Goal: Task Accomplishment & Management: Manage account settings

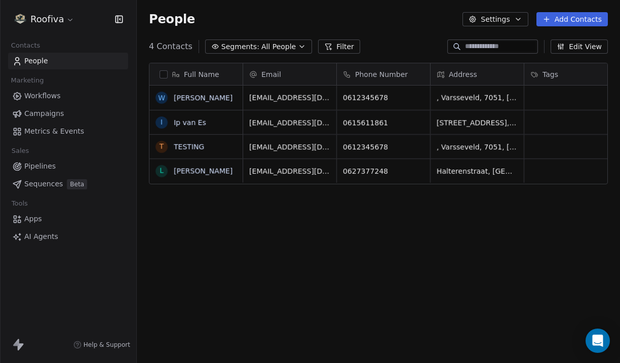
scroll to position [319, 483]
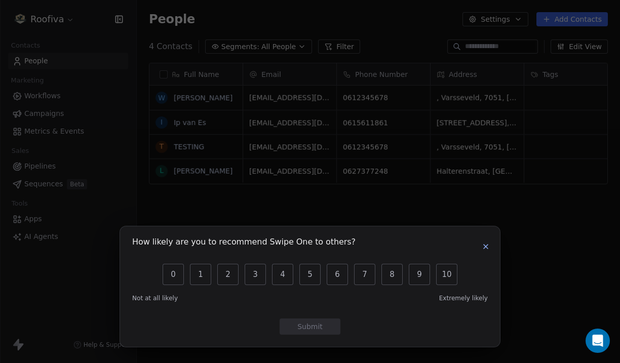
click at [483, 245] on icon "button" at bounding box center [485, 246] width 8 height 8
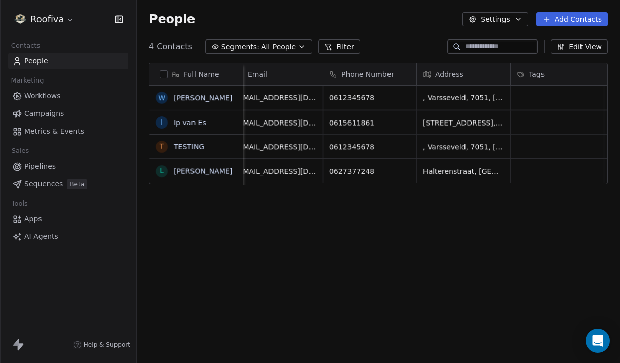
scroll to position [0, 0]
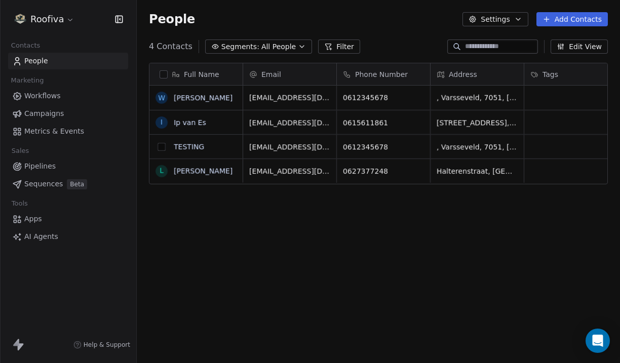
click at [164, 146] on button "grid" at bounding box center [161, 147] width 8 height 8
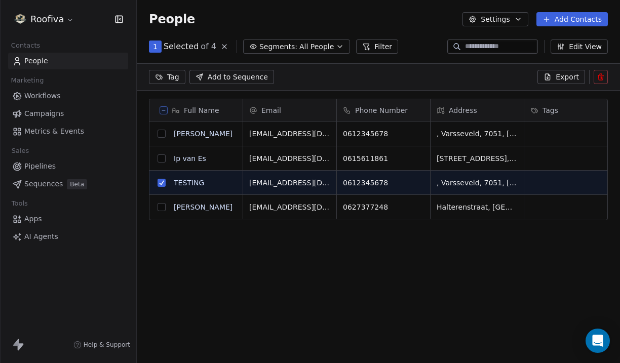
scroll to position [284, 483]
click at [600, 76] on icon at bounding box center [600, 77] width 0 height 2
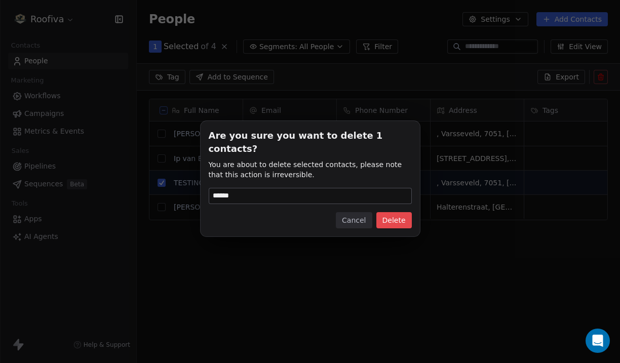
type input "******"
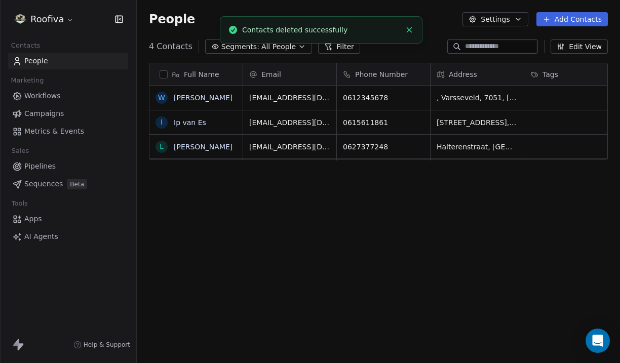
click at [77, 162] on link "Pipelines" at bounding box center [68, 166] width 120 height 17
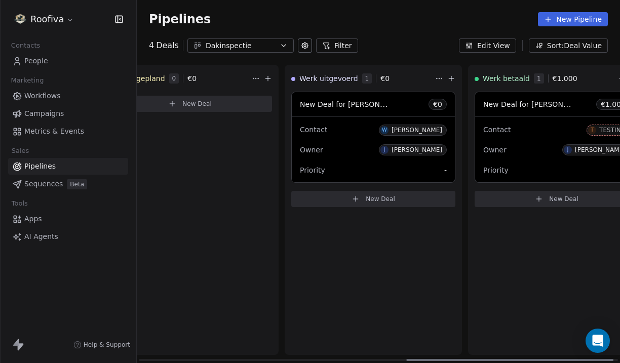
scroll to position [0, 635]
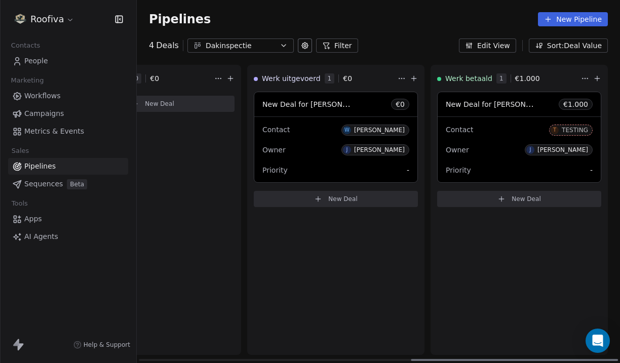
click at [528, 137] on div "Contact T TESTING" at bounding box center [518, 129] width 147 height 17
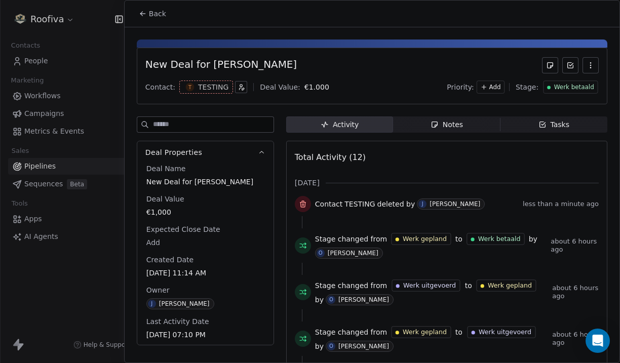
click at [598, 63] on div "New Deal for William TEST Contact: T TESTING Deal Value: € 1.000 Priority: Add …" at bounding box center [372, 76] width 470 height 57
click at [591, 65] on icon "button" at bounding box center [590, 65] width 8 height 8
click at [566, 85] on div "Delete" at bounding box center [560, 87] width 68 height 16
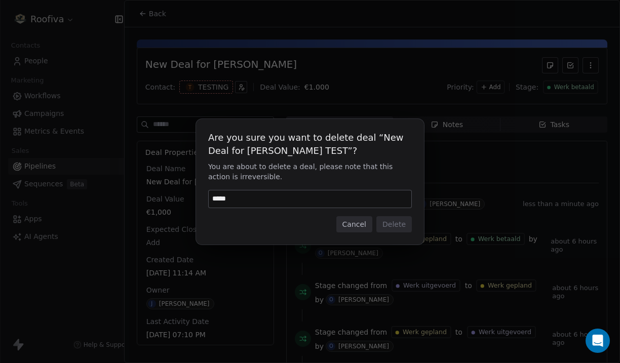
type input "******"
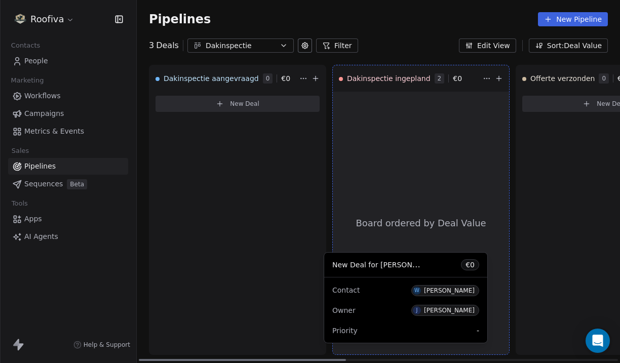
scroll to position [52, 0]
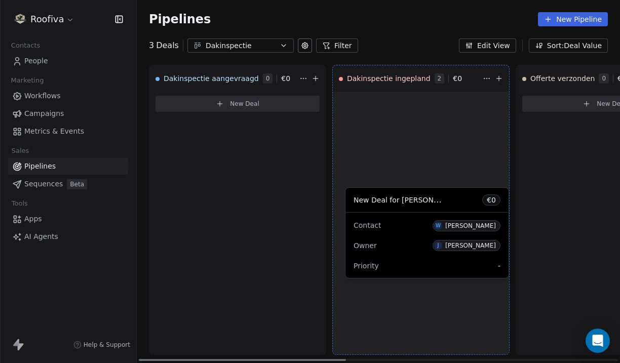
drag, startPoint x: 304, startPoint y: 147, endPoint x: 396, endPoint y: 243, distance: 132.5
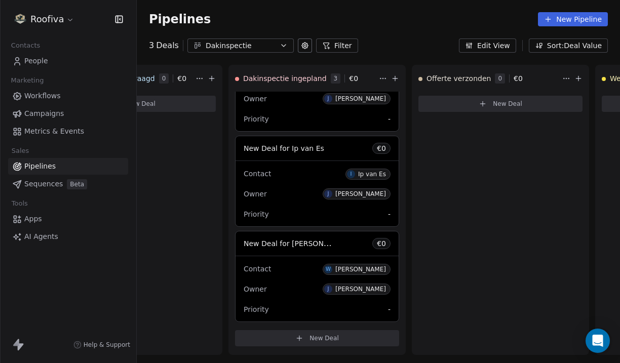
click at [47, 70] on div "Contacts People Marketing Workflows Campaigns Metrics & Events Sales Pipelines …" at bounding box center [68, 141] width 136 height 207
click at [53, 64] on link "People" at bounding box center [68, 61] width 120 height 17
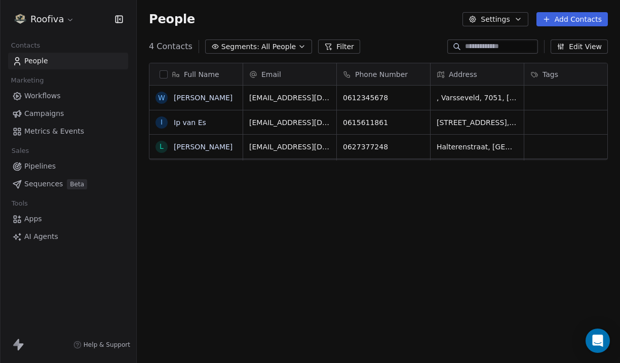
scroll to position [319, 483]
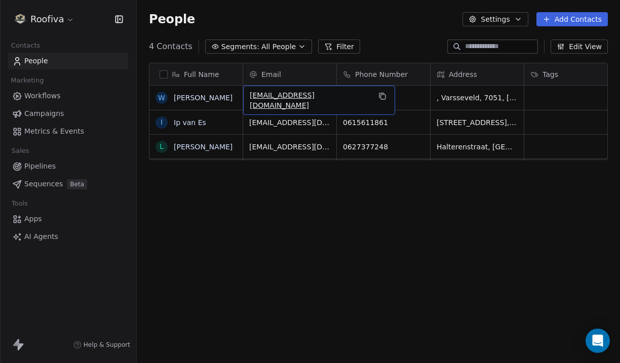
click at [296, 99] on span "williamycgh@gmail.com" at bounding box center [310, 100] width 120 height 20
click at [459, 92] on html "**********" at bounding box center [310, 181] width 620 height 363
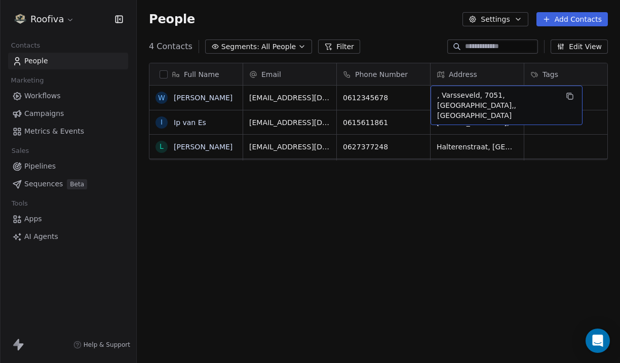
click at [458, 96] on span ", Varsseveld, 7051, Nederland,, Varsseveld" at bounding box center [497, 105] width 120 height 30
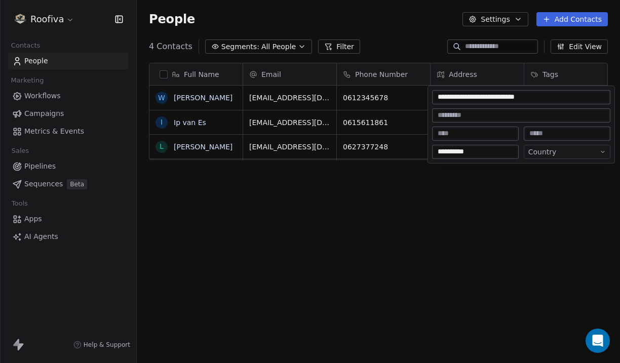
click at [458, 96] on input "**********" at bounding box center [521, 97] width 174 height 10
click at [277, 207] on html "**********" at bounding box center [310, 181] width 620 height 363
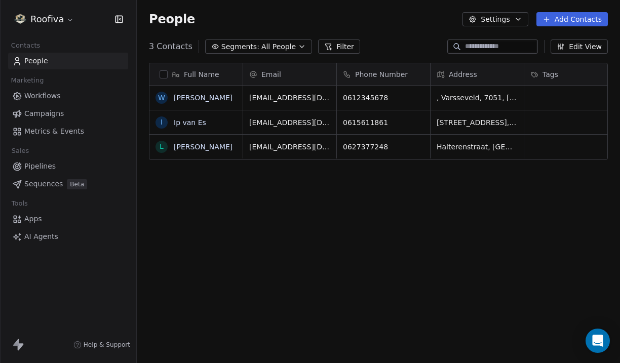
click at [88, 61] on link "People" at bounding box center [68, 61] width 120 height 17
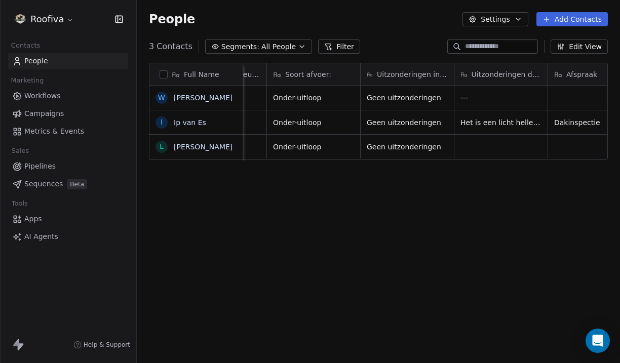
scroll to position [0, 532]
click at [57, 163] on link "Pipelines" at bounding box center [68, 166] width 120 height 17
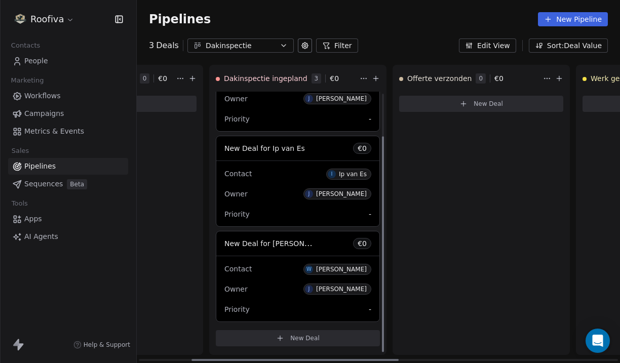
scroll to position [52, 0]
click at [78, 57] on link "People" at bounding box center [68, 61] width 120 height 17
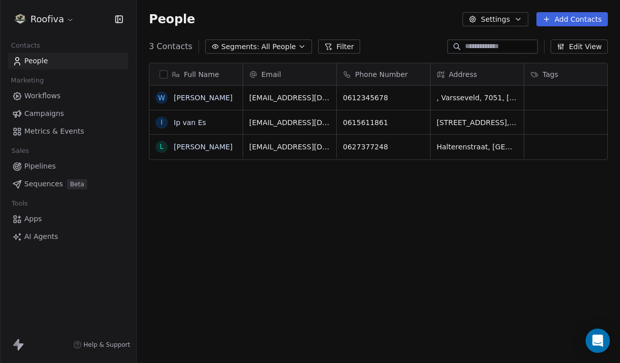
scroll to position [319, 483]
click at [221, 99] on div "W William Test" at bounding box center [203, 98] width 108 height 24
click at [237, 176] on html "**********" at bounding box center [310, 181] width 620 height 363
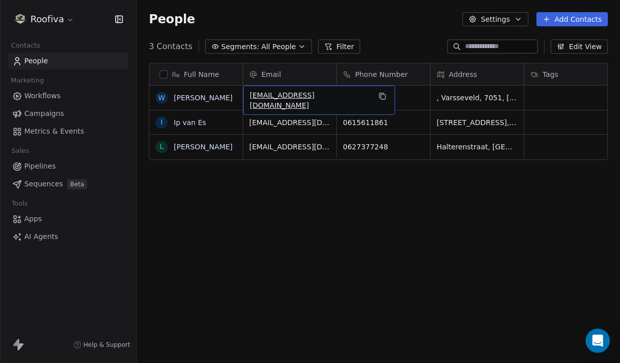
click at [290, 98] on span "williamycgh@gmail.com" at bounding box center [310, 100] width 120 height 20
click at [290, 98] on input "**********" at bounding box center [298, 98] width 105 height 20
click at [325, 190] on html "**********" at bounding box center [310, 181] width 620 height 363
click at [379, 93] on icon "grid" at bounding box center [381, 95] width 5 height 5
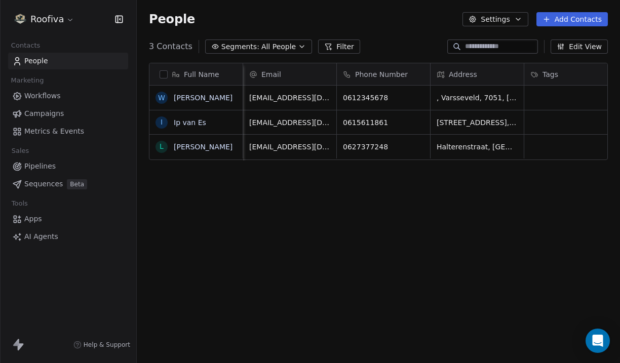
scroll to position [0, 8]
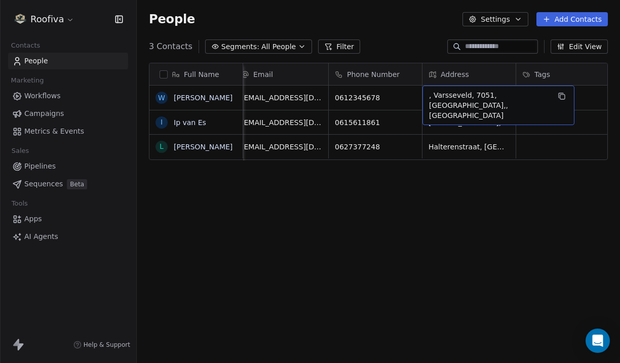
click at [462, 98] on span ", Varsseveld, 7051, Nederland,, Varsseveld" at bounding box center [489, 105] width 120 height 30
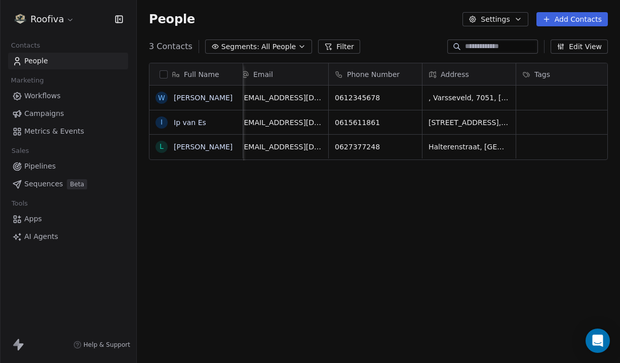
click at [429, 174] on html "Roofiva Contacts People Marketing Workflows Campaigns Metrics & Events Sales Pi…" at bounding box center [310, 181] width 620 height 363
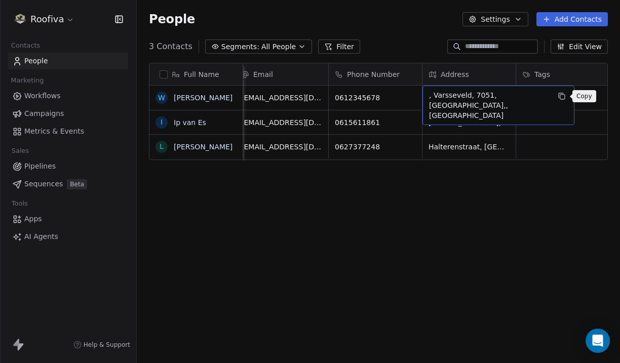
click at [564, 100] on button "grid" at bounding box center [561, 96] width 12 height 12
click at [562, 97] on icon "grid" at bounding box center [561, 96] width 8 height 8
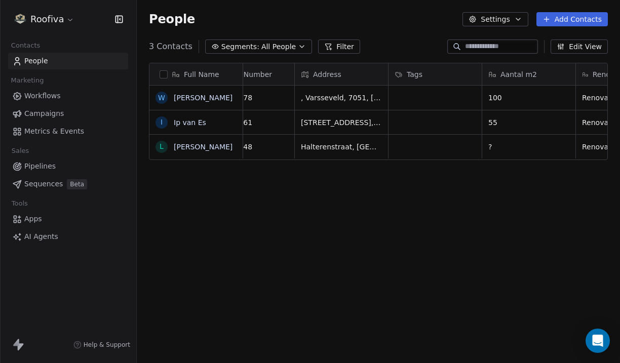
scroll to position [0, 0]
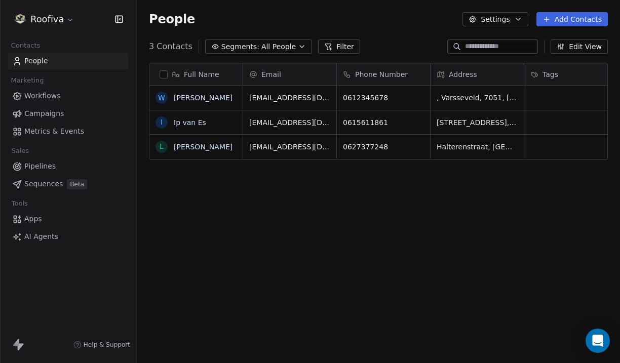
click at [57, 166] on link "Pipelines" at bounding box center [68, 166] width 120 height 17
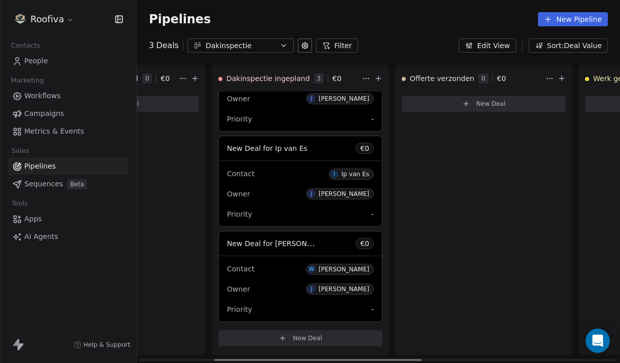
scroll to position [0, 176]
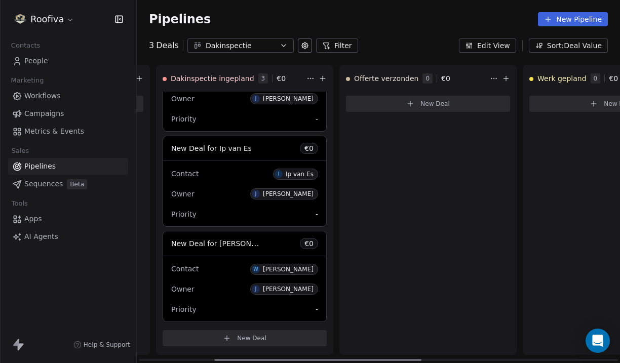
click at [231, 263] on div "Contact W William Test" at bounding box center [244, 268] width 147 height 17
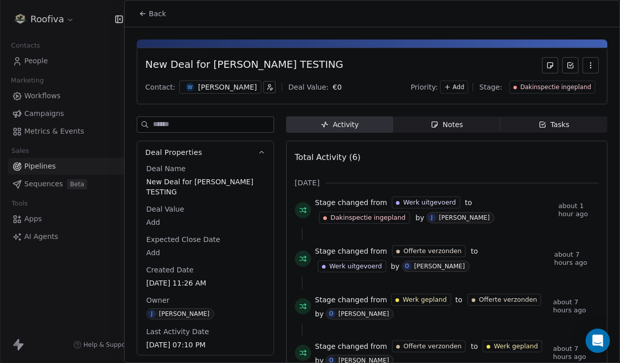
click at [585, 64] on button "button" at bounding box center [590, 65] width 16 height 16
click at [564, 67] on button at bounding box center [570, 65] width 16 height 16
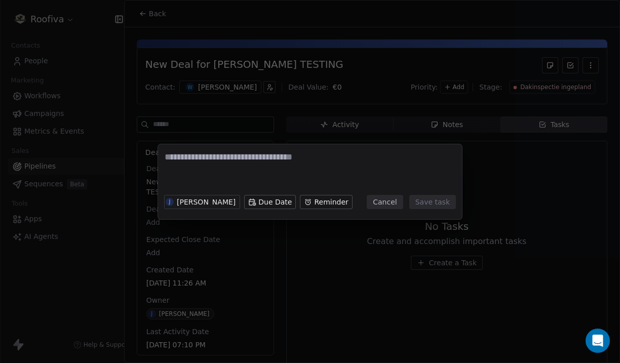
click at [351, 126] on div "J justin buiting Due Date Reminder Cancel Save task" at bounding box center [310, 181] width 620 height 363
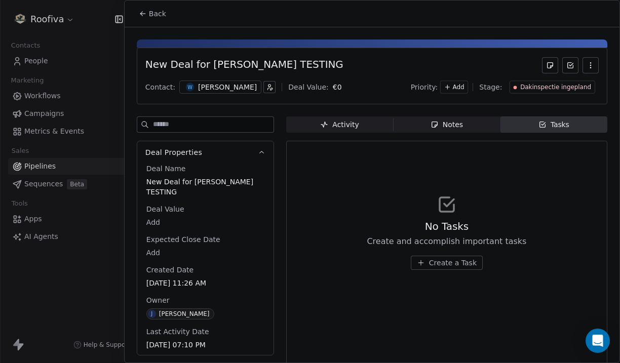
click at [158, 8] on button "Back" at bounding box center [152, 14] width 39 height 18
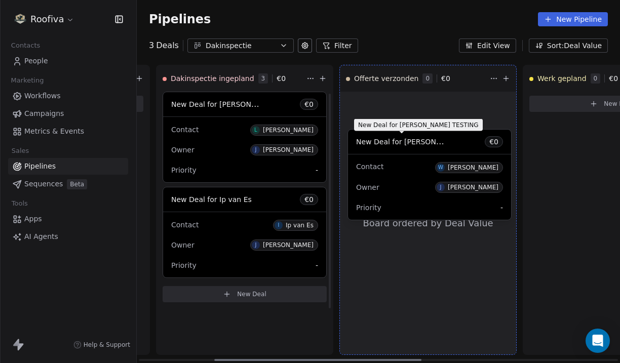
drag, startPoint x: 223, startPoint y: 244, endPoint x: 408, endPoint y: 142, distance: 210.9
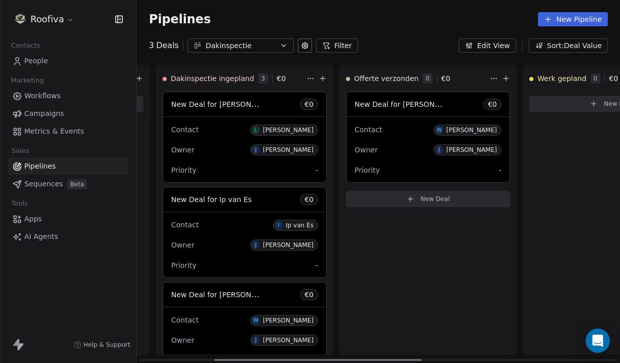
click at [493, 105] on span "€ 0" at bounding box center [492, 104] width 9 height 10
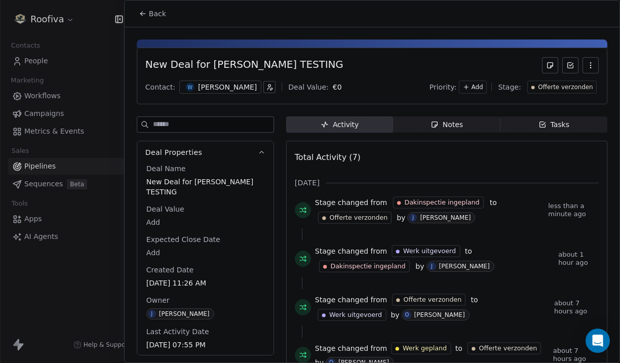
click at [313, 85] on body "Roofiva Contacts People Marketing Workflows Campaigns Metrics & Events Sales Pi…" at bounding box center [310, 181] width 620 height 363
click at [333, 89] on input "*" at bounding box center [354, 87] width 75 height 8
type input "***"
click at [398, 63] on html "Roofiva Contacts People Marketing Workflows Campaigns Metrics & Events Sales Pi…" at bounding box center [310, 181] width 620 height 363
click at [160, 16] on span "Back" at bounding box center [157, 14] width 17 height 10
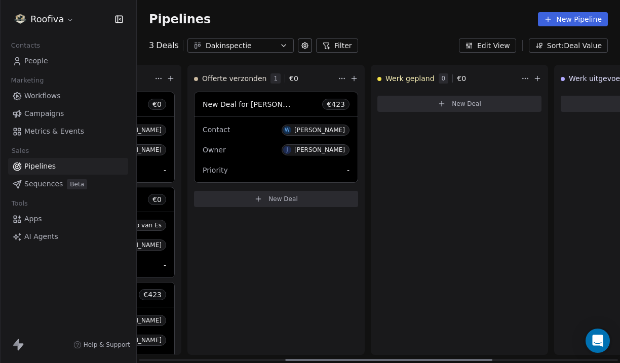
scroll to position [0, 353]
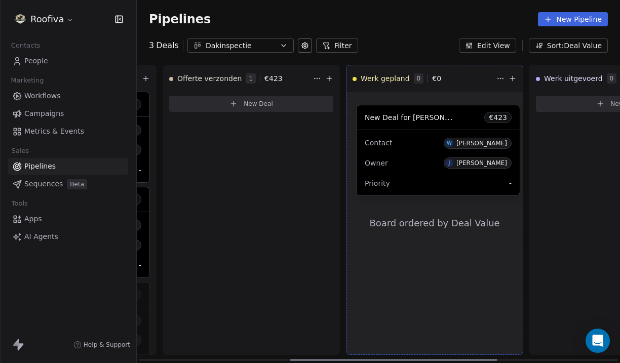
drag, startPoint x: 224, startPoint y: 121, endPoint x: 411, endPoint y: 135, distance: 187.3
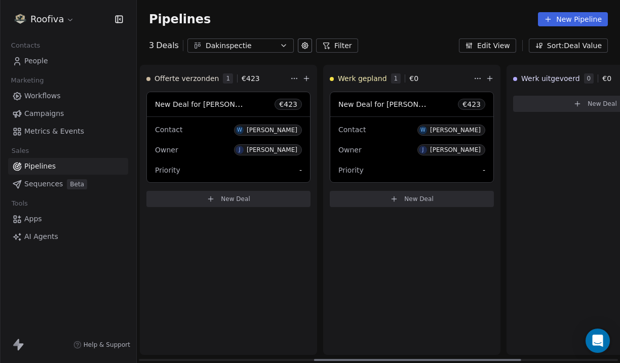
scroll to position [0, 356]
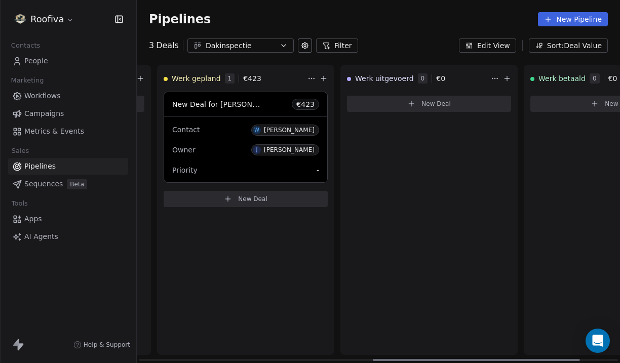
scroll to position [0, 541]
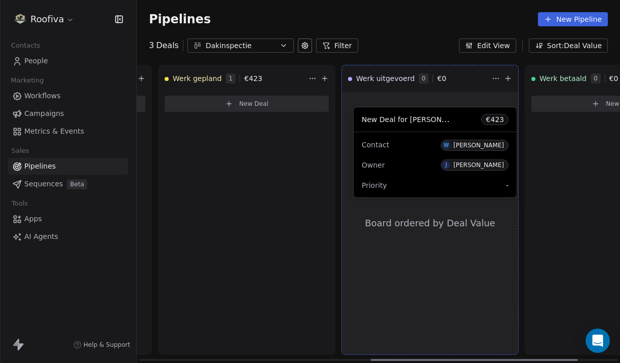
drag, startPoint x: 232, startPoint y: 144, endPoint x: 420, endPoint y: 159, distance: 188.9
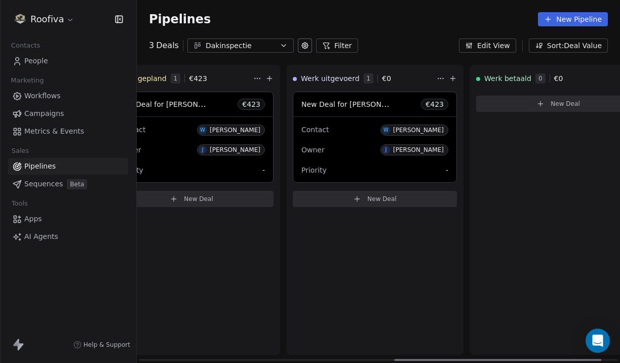
scroll to position [0, 635]
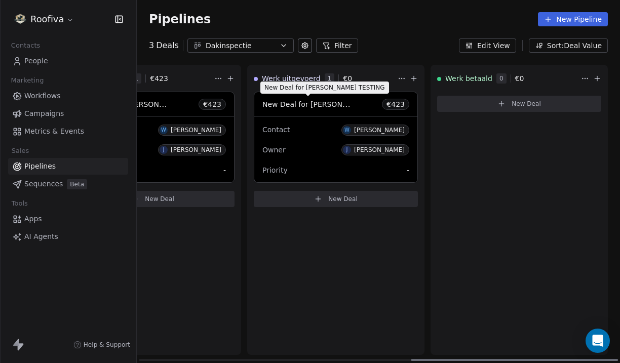
click at [312, 101] on span "New Deal for [PERSON_NAME] TESTING" at bounding box center [332, 104] width 140 height 10
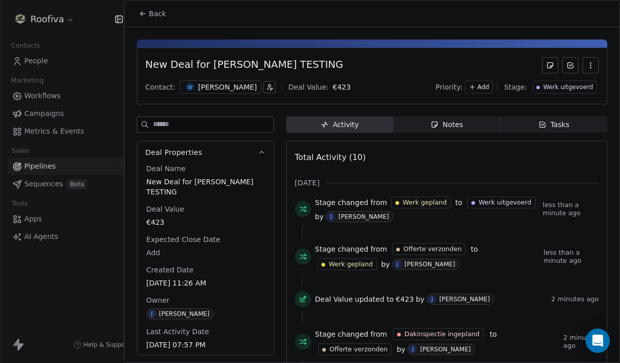
click at [475, 123] on span "Notes Notes" at bounding box center [446, 124] width 107 height 16
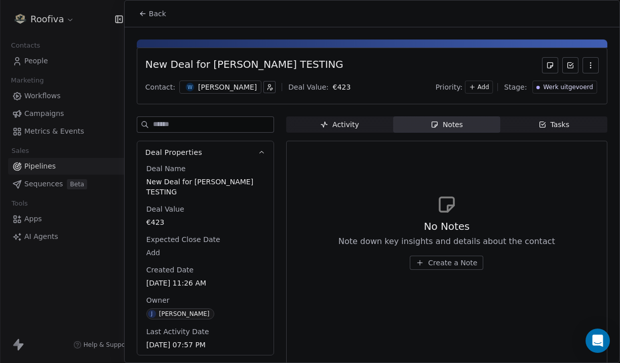
click at [441, 263] on span "Create a Note" at bounding box center [452, 263] width 49 height 10
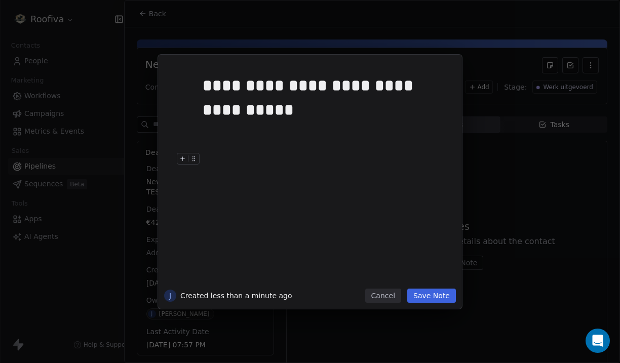
click at [436, 290] on button "Save Note" at bounding box center [431, 296] width 49 height 14
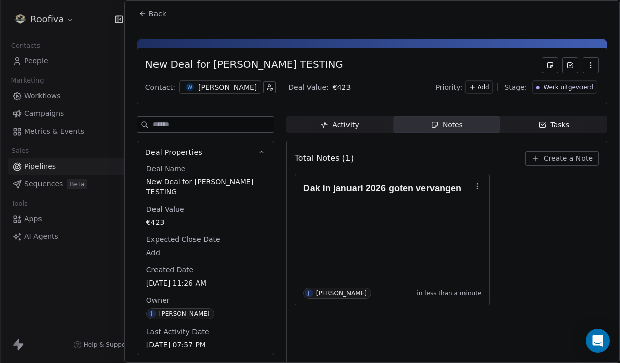
click at [148, 15] on button "Back" at bounding box center [152, 14] width 39 height 18
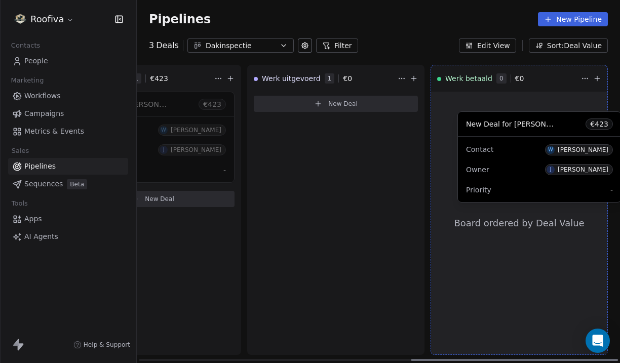
drag, startPoint x: 304, startPoint y: 119, endPoint x: 508, endPoint y: 139, distance: 204.5
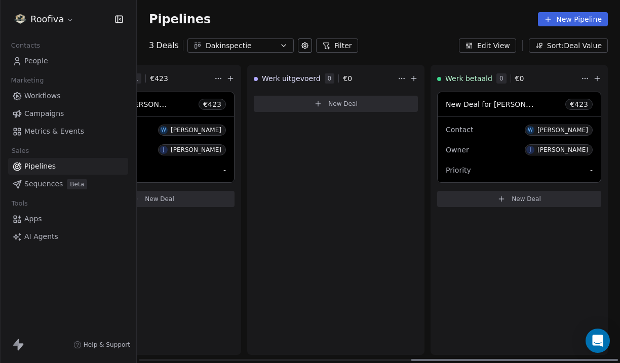
click at [519, 122] on div "Contact W William Test" at bounding box center [518, 129] width 147 height 17
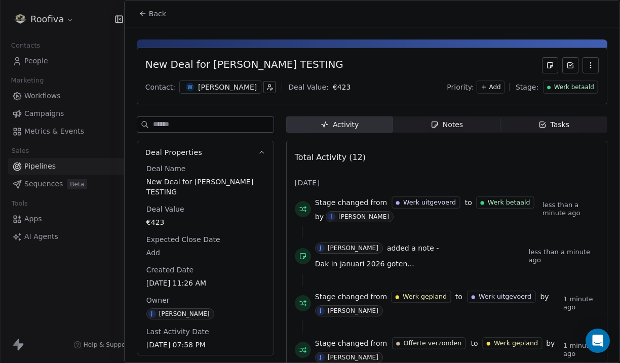
click at [139, 5] on button "Back" at bounding box center [152, 14] width 39 height 18
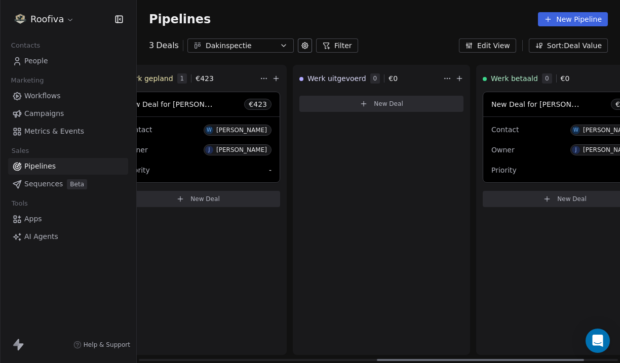
scroll to position [0, 548]
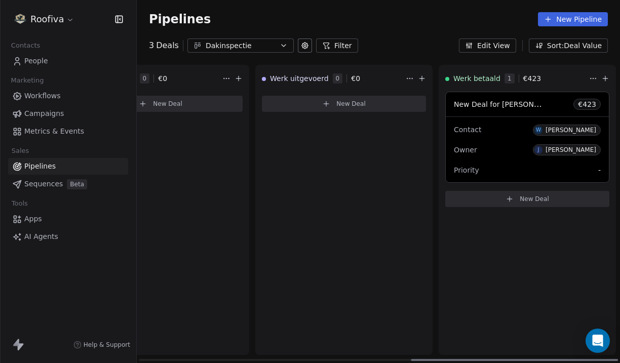
scroll to position [0, 635]
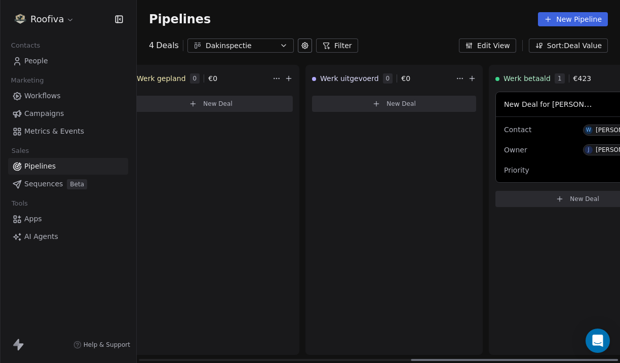
scroll to position [0, 635]
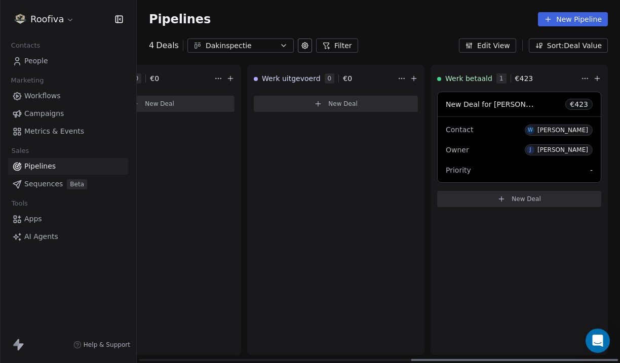
click at [521, 110] on span "New Deal for [PERSON_NAME] TESTING" at bounding box center [490, 104] width 91 height 12
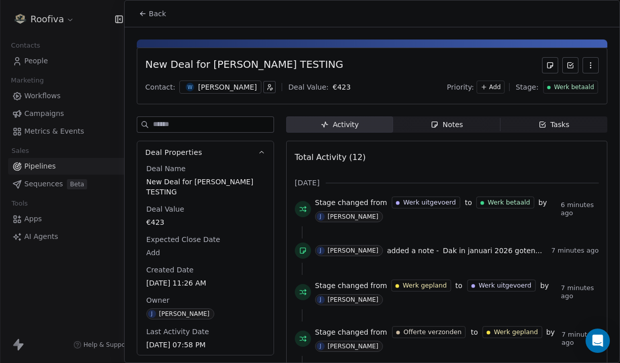
click at [70, 52] on div at bounding box center [310, 181] width 620 height 363
